Goal: Task Accomplishment & Management: Manage account settings

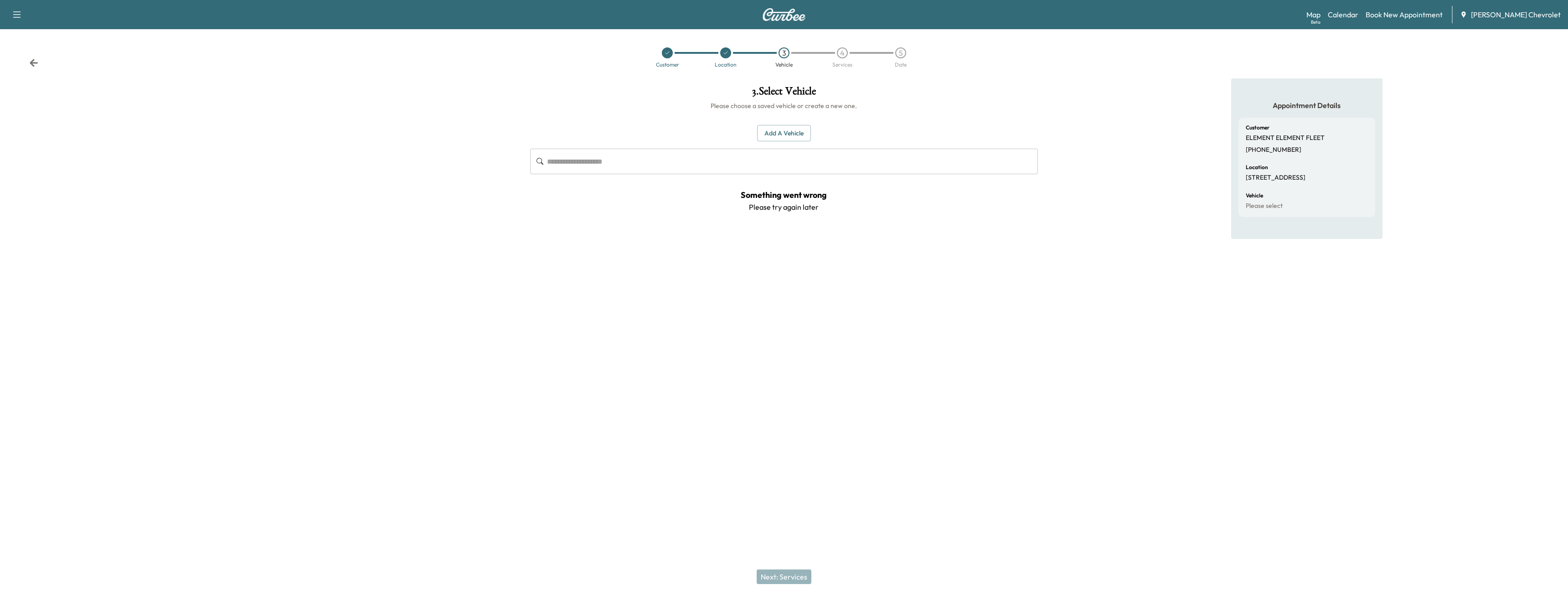
click at [793, 131] on button "Add a Vehicle" at bounding box center [784, 133] width 54 height 17
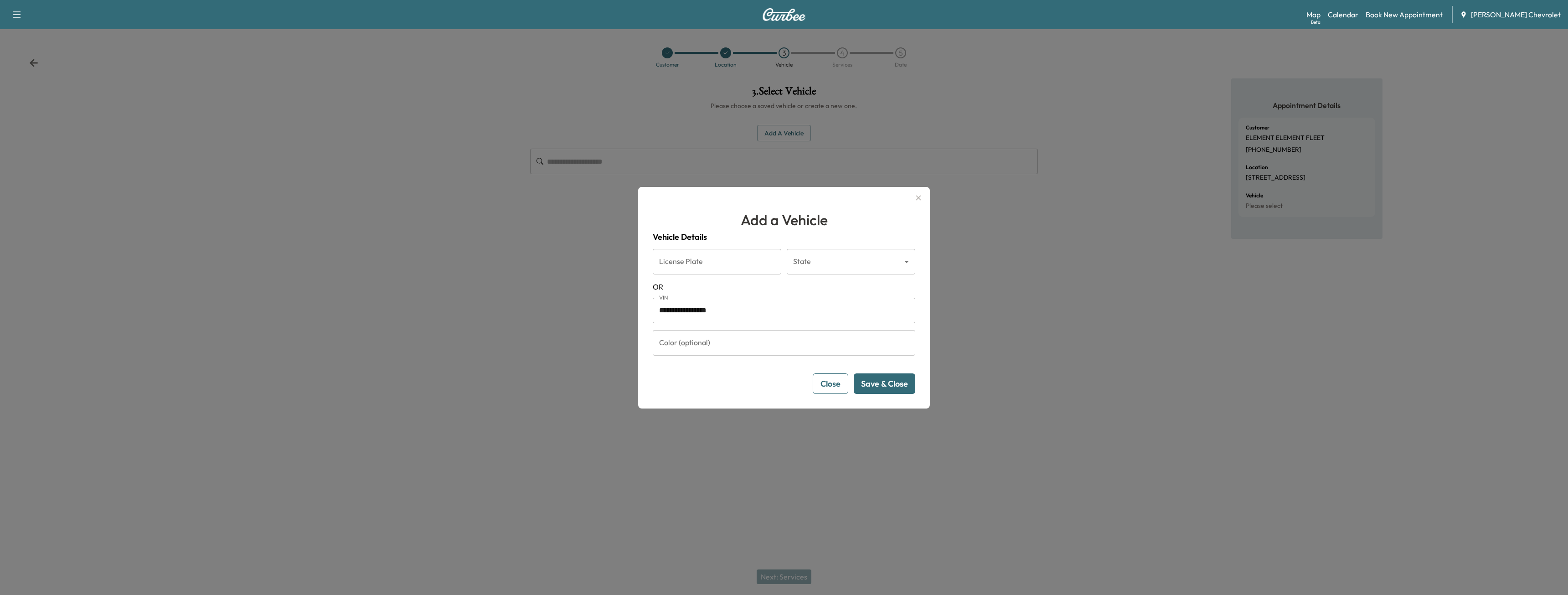
click at [881, 386] on button "Save & Close" at bounding box center [884, 384] width 61 height 21
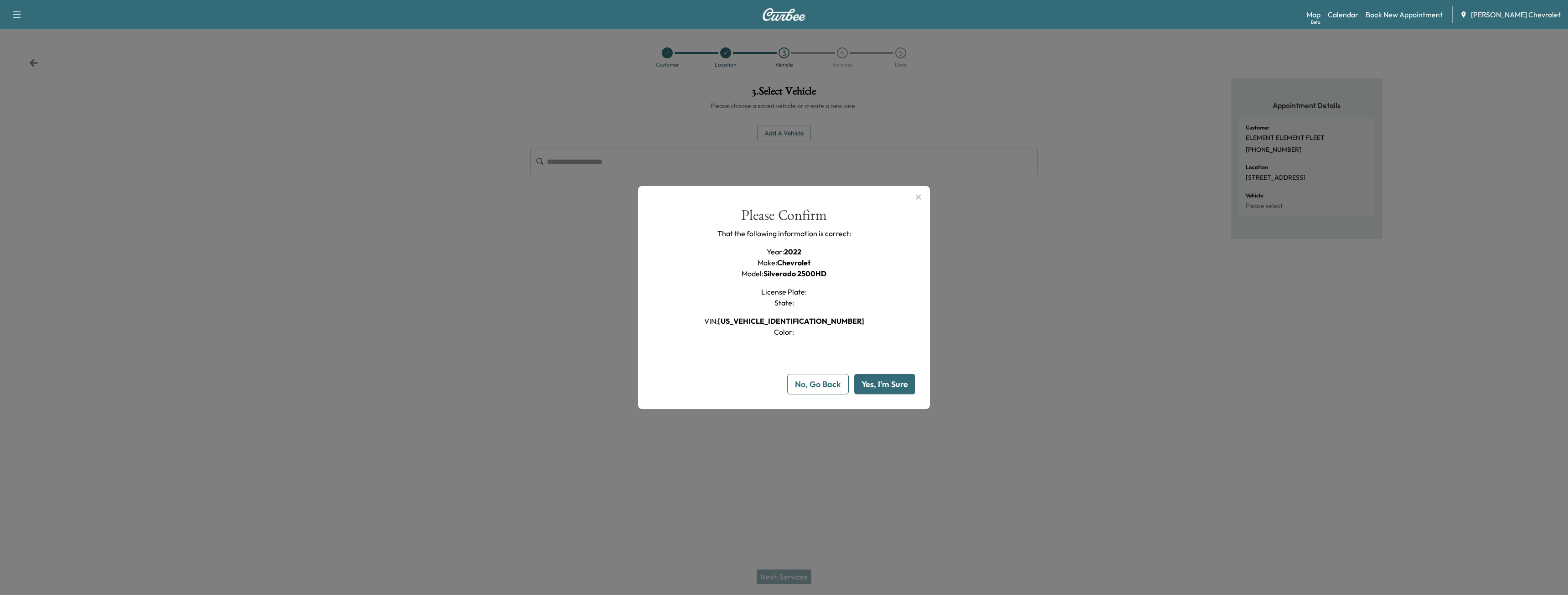
click at [881, 386] on button "Yes, I'm Sure" at bounding box center [884, 384] width 61 height 21
click at [1552, 16] on icon "close" at bounding box center [1551, 16] width 4 height 4
click at [915, 197] on icon "button" at bounding box center [919, 197] width 11 height 11
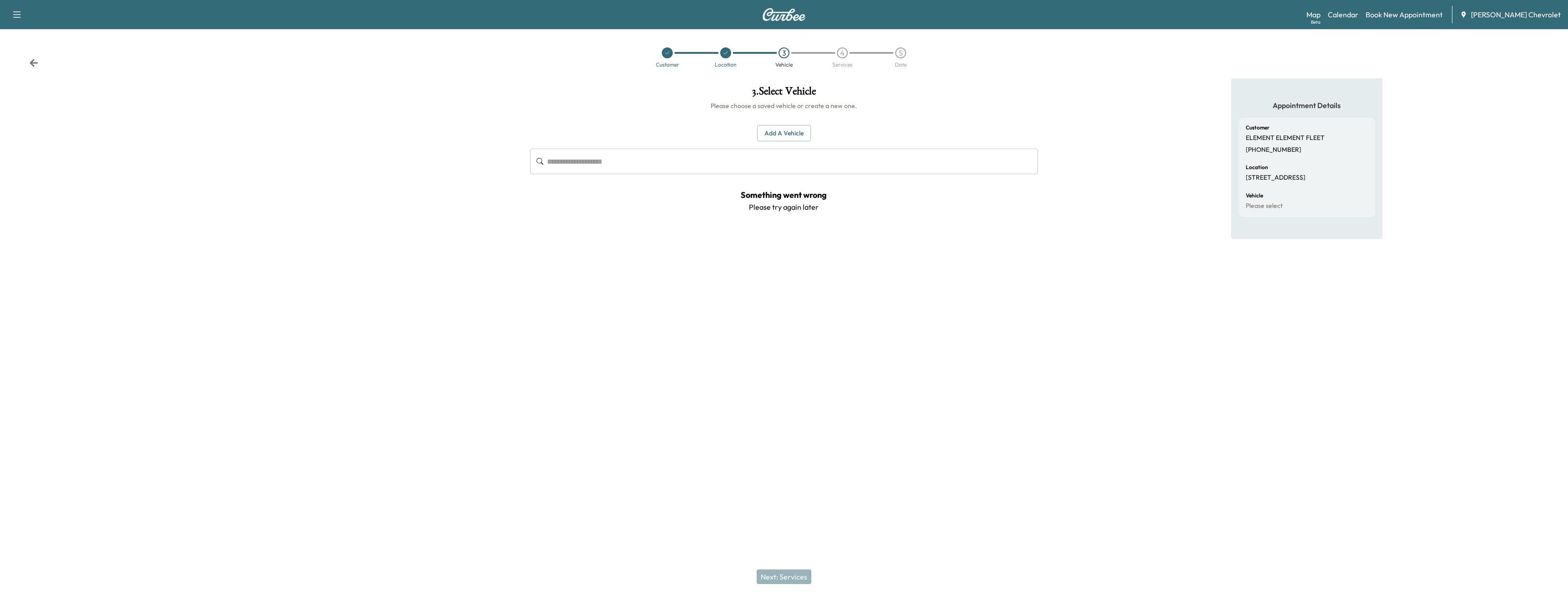
click at [789, 141] on button "Add a Vehicle" at bounding box center [784, 133] width 54 height 17
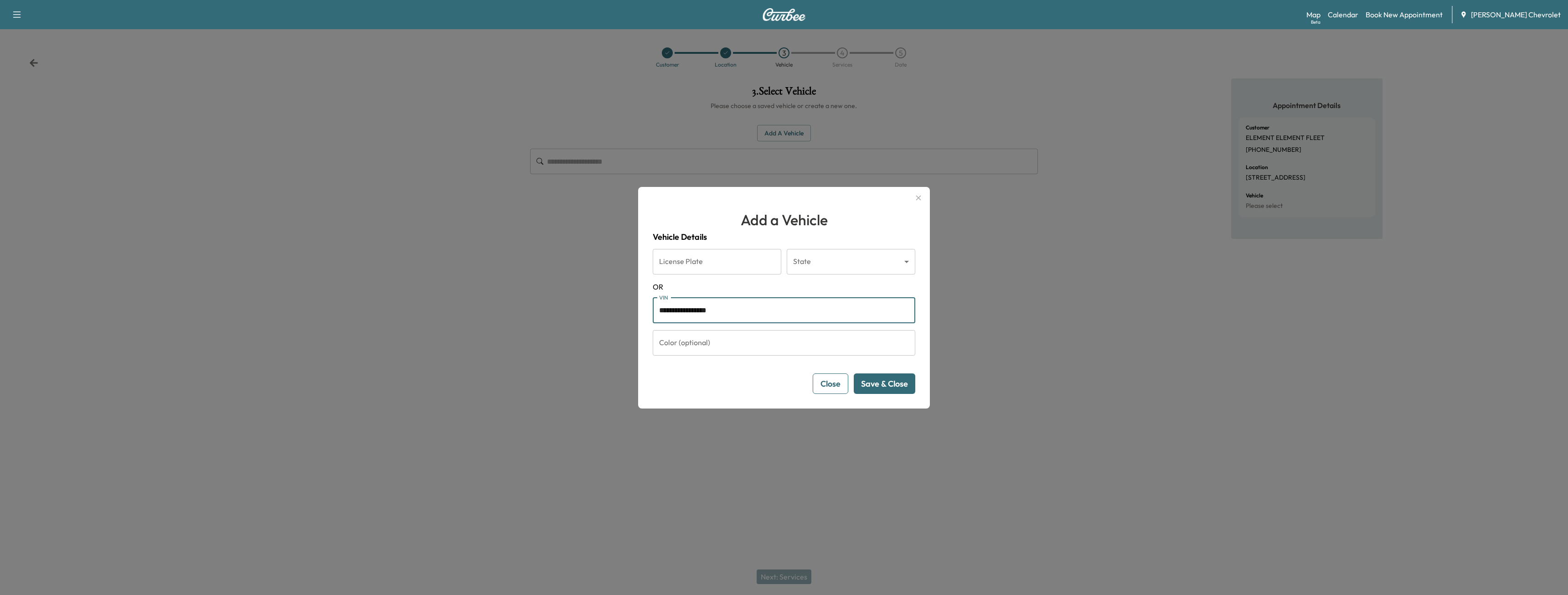
drag, startPoint x: 740, startPoint y: 322, endPoint x: 447, endPoint y: 267, distance: 298.1
click at [561, 294] on div "**********" at bounding box center [784, 297] width 1568 height 595
type input "*"
